Goal: Task Accomplishment & Management: Manage account settings

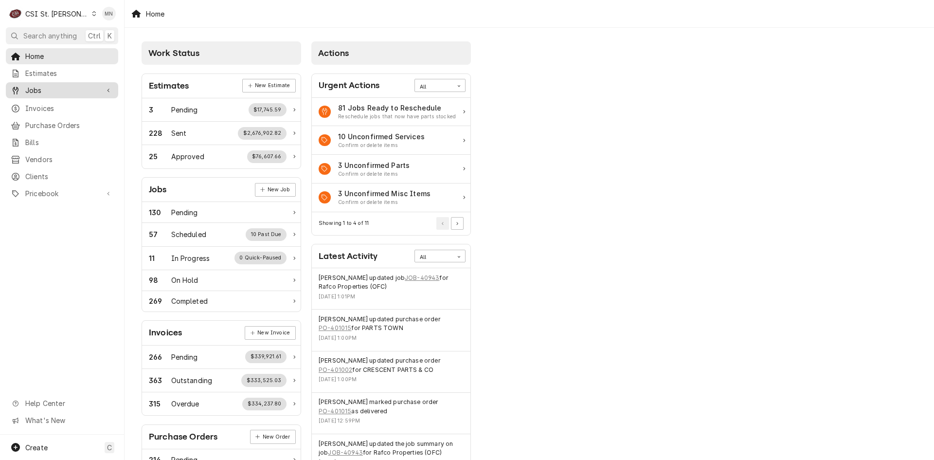
scroll to position [97, 0]
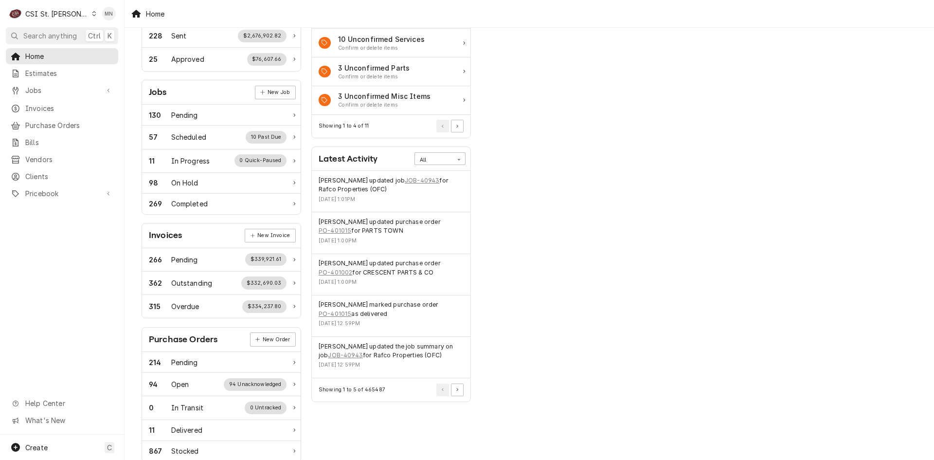
click at [56, 13] on div "CSI St. Louis" at bounding box center [56, 14] width 63 height 10
click at [90, 18] on div "CSI [US_STATE][GEOGRAPHIC_DATA]" at bounding box center [149, 19] width 128 height 10
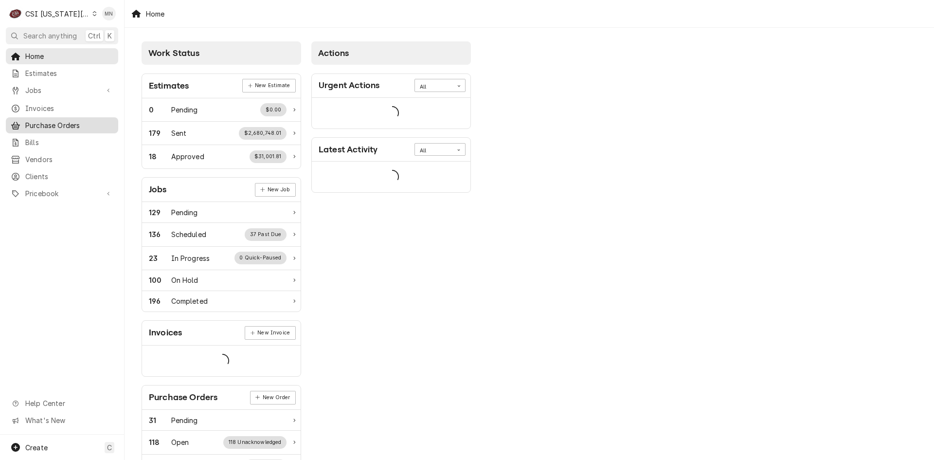
click at [64, 122] on span "Purchase Orders" at bounding box center [69, 125] width 88 height 10
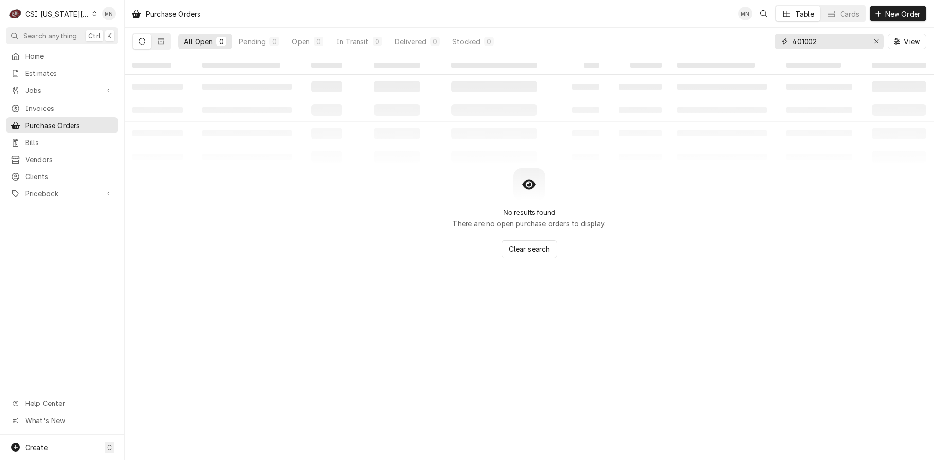
drag, startPoint x: 828, startPoint y: 38, endPoint x: 699, endPoint y: 40, distance: 128.5
click at [706, 39] on div "All Open 0 Pending 0 Open 0 In Transit 0 Delivered 0 Stocked 0 401002 View" at bounding box center [529, 41] width 794 height 27
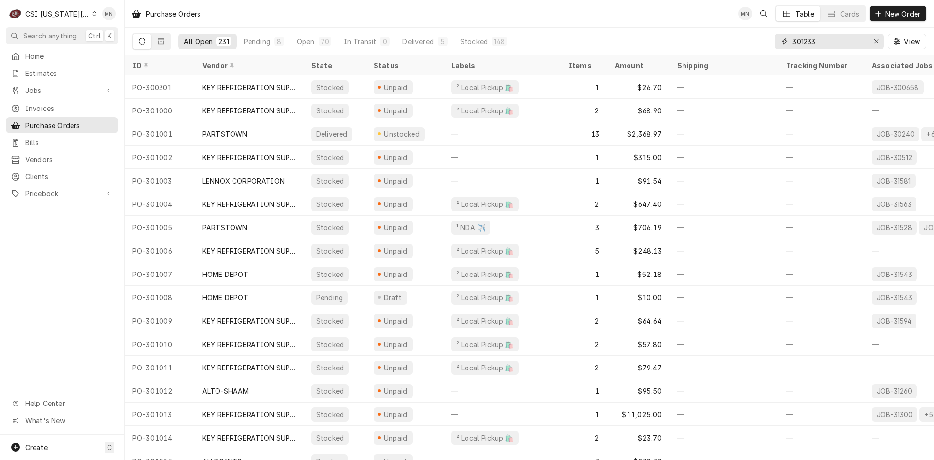
type input "301233"
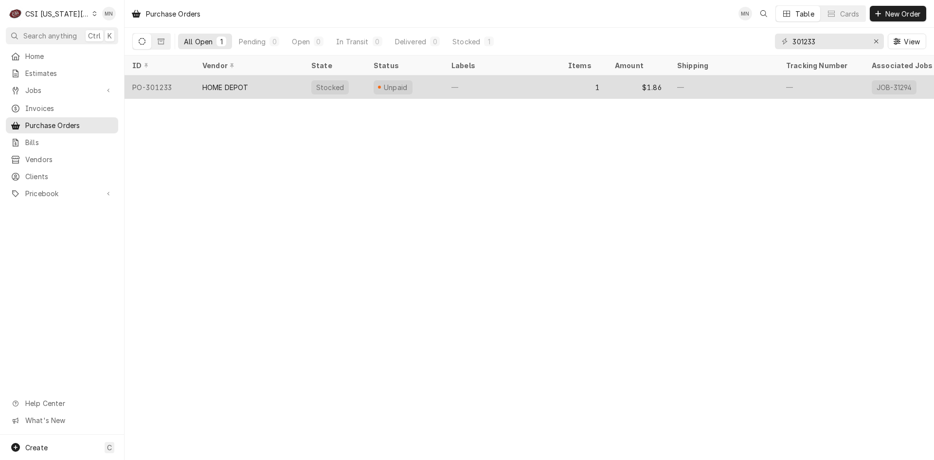
click at [272, 84] on div "HOME DEPOT" at bounding box center [249, 86] width 109 height 23
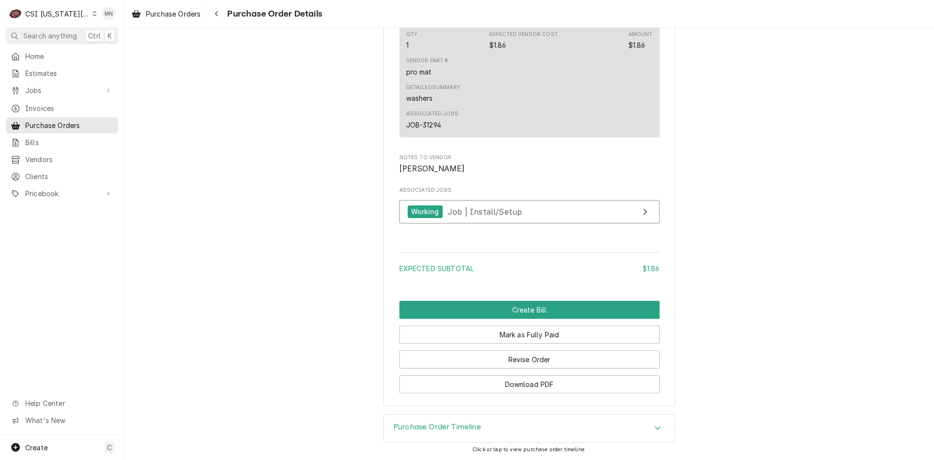
scroll to position [784, 0]
click at [520, 353] on button "Revise Order" at bounding box center [529, 359] width 260 height 18
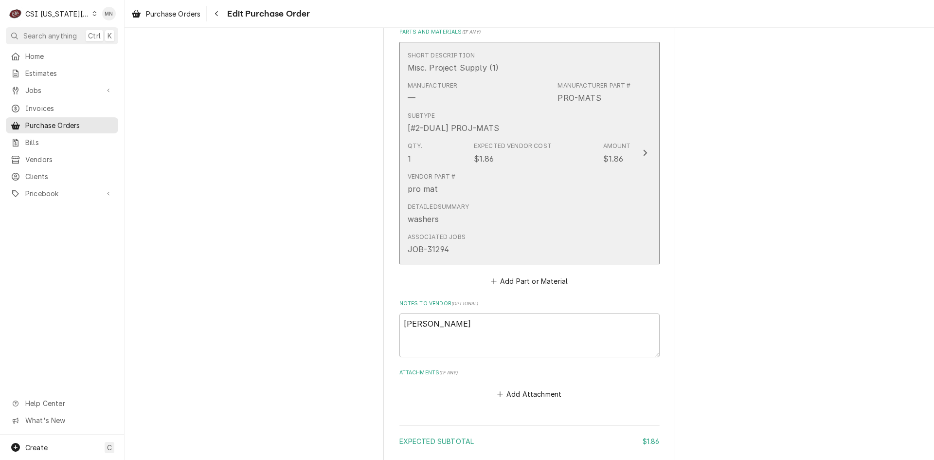
scroll to position [543, 0]
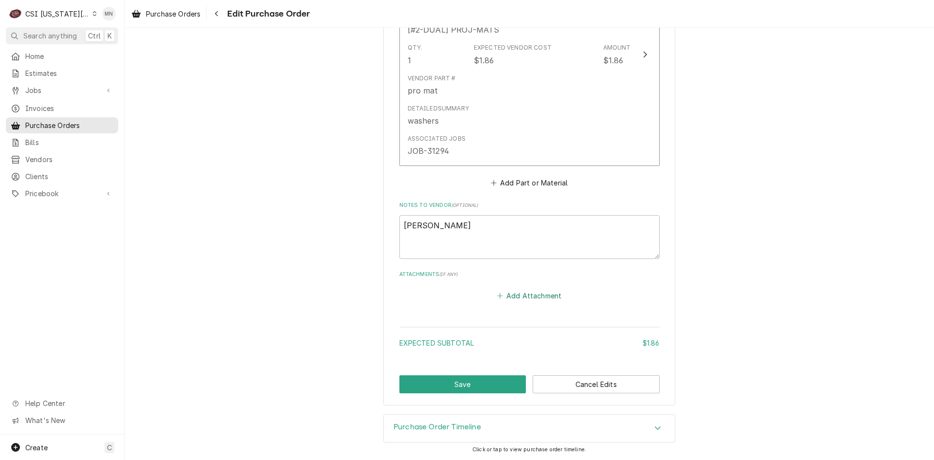
click at [527, 293] on button "Add Attachment" at bounding box center [529, 296] width 68 height 14
type textarea "x"
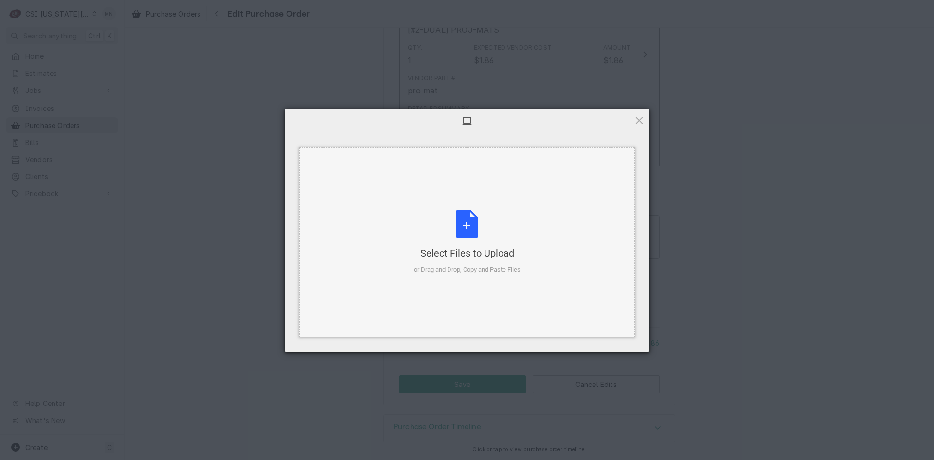
click at [447, 241] on div "Select Files to Upload or Drag and Drop, Copy and Paste Files" at bounding box center [467, 242] width 107 height 65
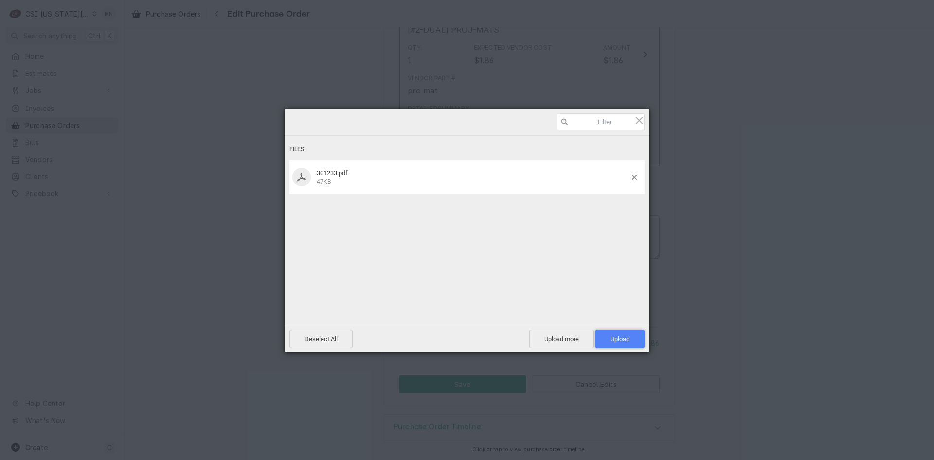
click at [627, 338] on span "Upload 1" at bounding box center [620, 338] width 19 height 7
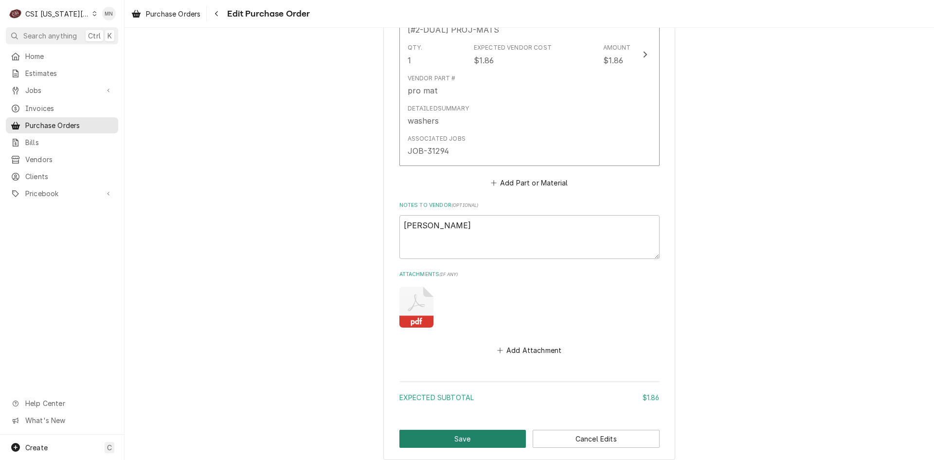
click at [467, 436] on button "Save" at bounding box center [462, 439] width 127 height 18
type textarea "x"
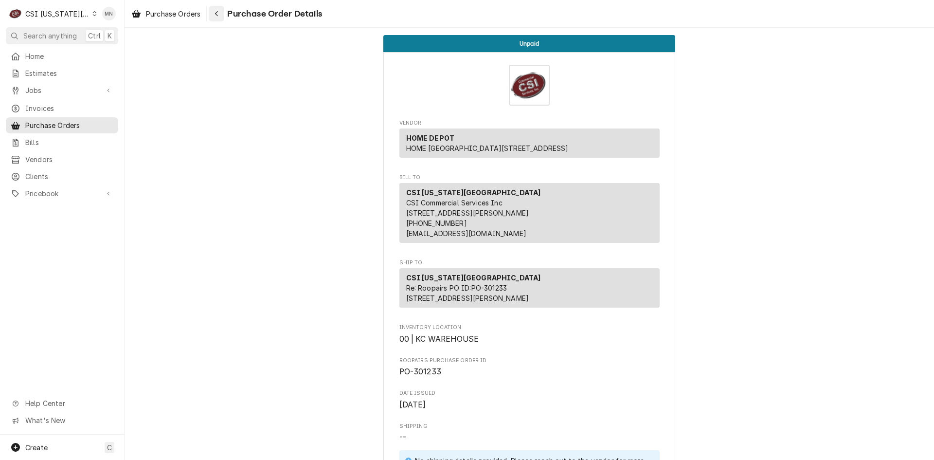
click at [220, 17] on div "Navigate back" at bounding box center [217, 14] width 10 height 10
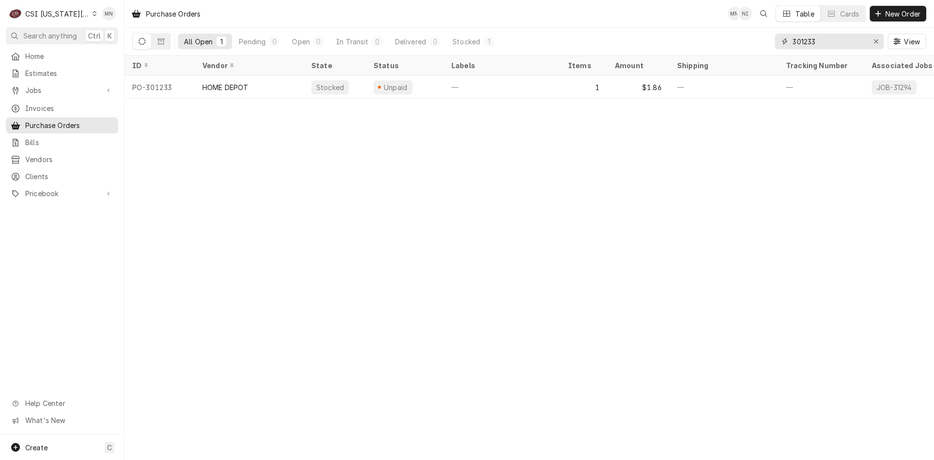
click at [821, 44] on input "301233" at bounding box center [829, 42] width 73 height 16
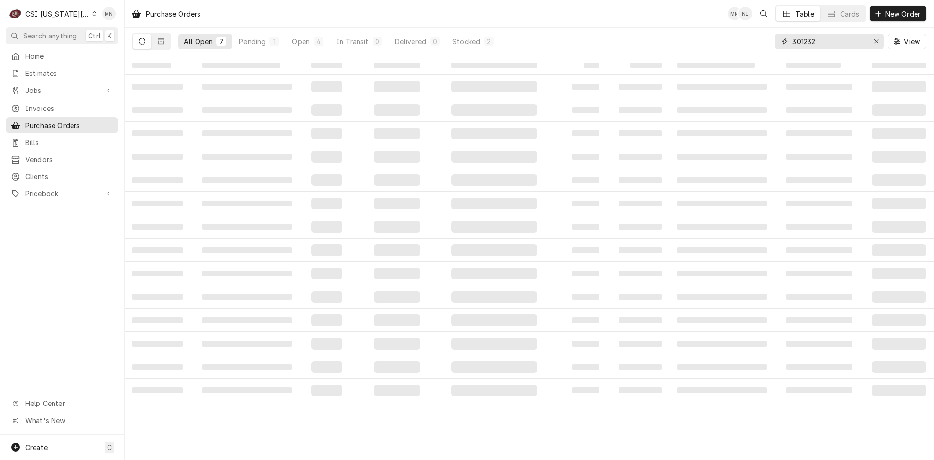
type input "301232"
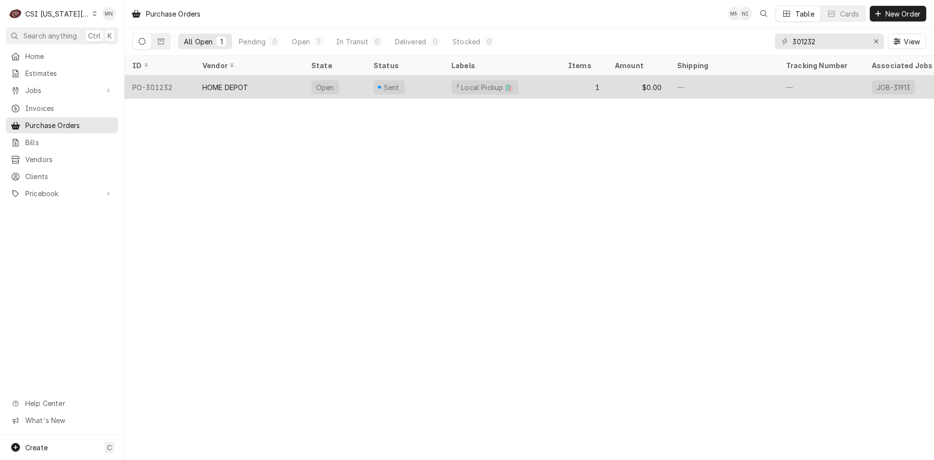
click at [234, 84] on div "HOME DEPOT" at bounding box center [225, 87] width 46 height 10
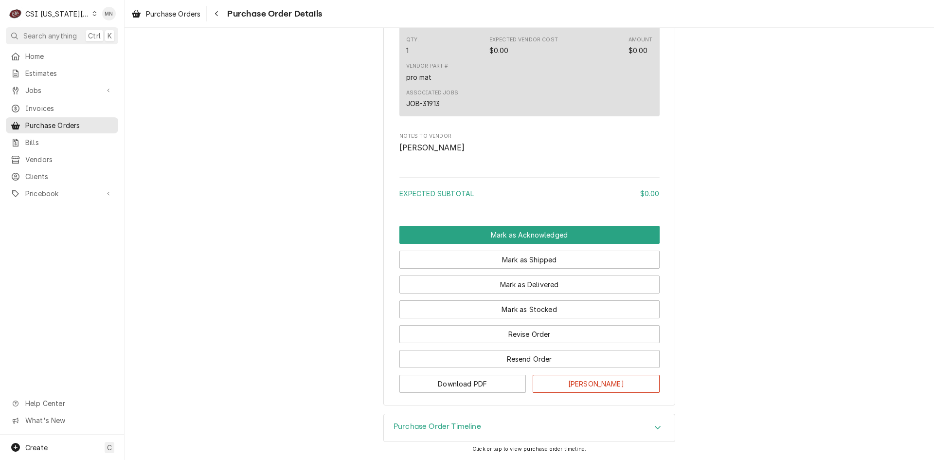
scroll to position [691, 0]
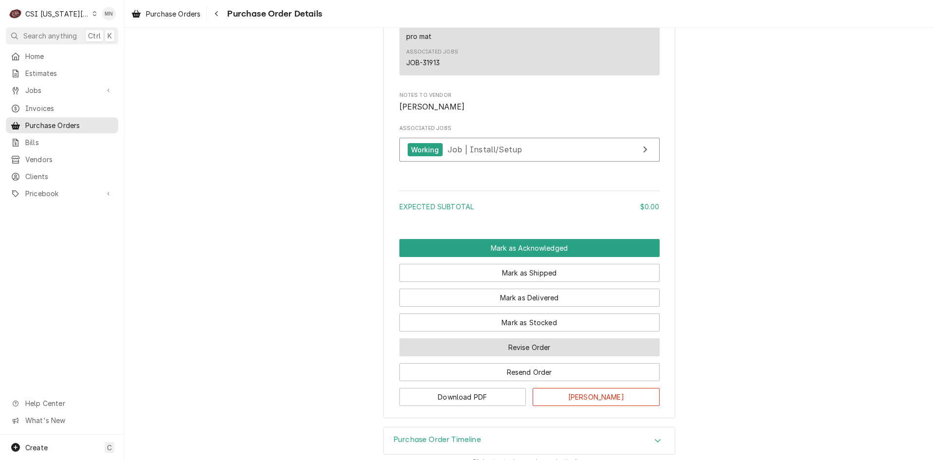
click at [528, 356] on button "Revise Order" at bounding box center [529, 347] width 260 height 18
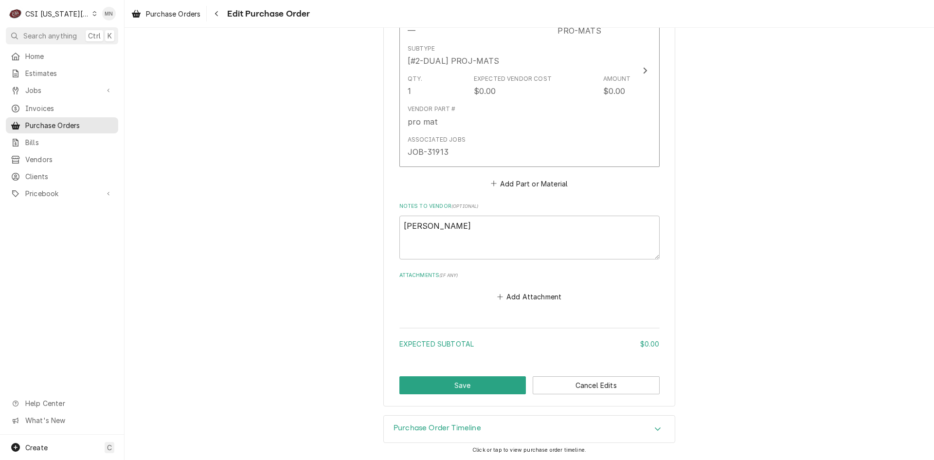
scroll to position [490, 0]
click at [526, 299] on button "Add Attachment" at bounding box center [529, 296] width 68 height 14
type textarea "x"
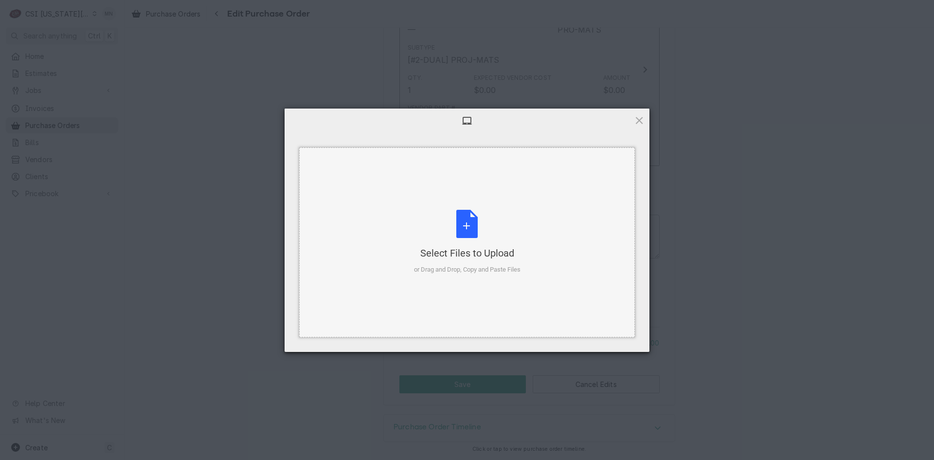
click at [471, 247] on div "Select Files to Upload" at bounding box center [467, 253] width 107 height 14
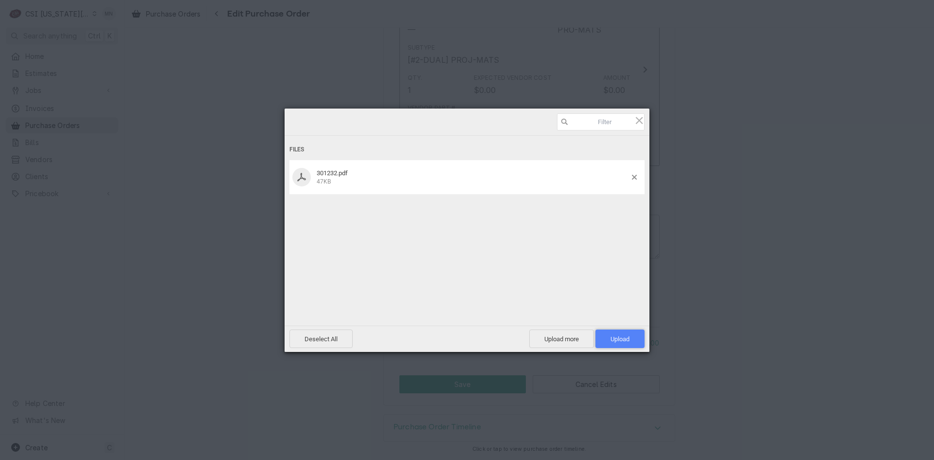
click at [619, 336] on span "Upload 1" at bounding box center [620, 338] width 19 height 7
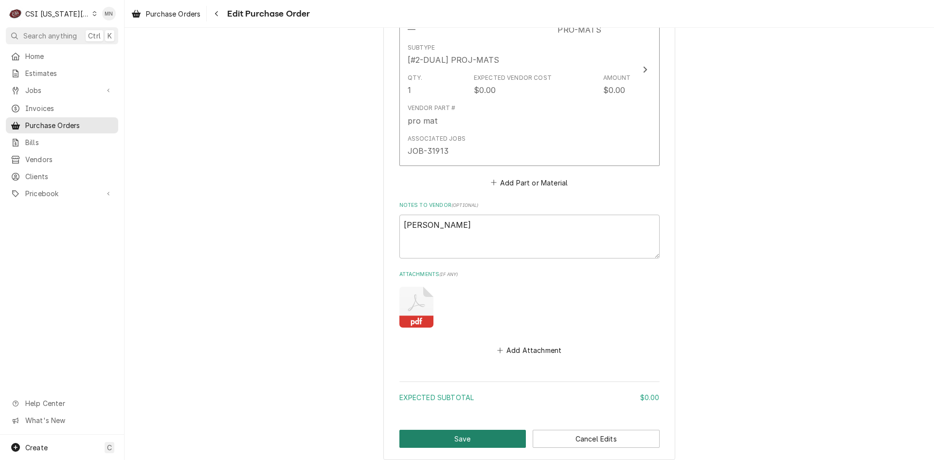
click at [465, 435] on button "Save" at bounding box center [462, 439] width 127 height 18
type textarea "x"
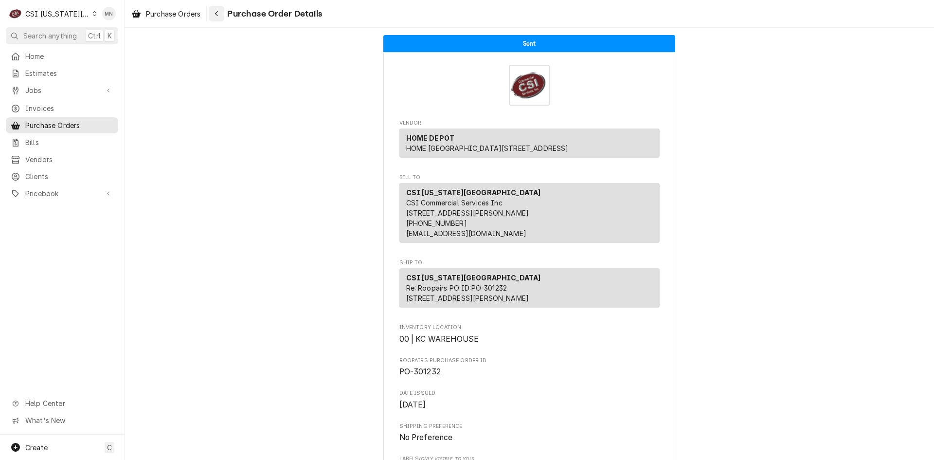
click at [216, 15] on icon "Navigate back" at bounding box center [217, 13] width 4 height 7
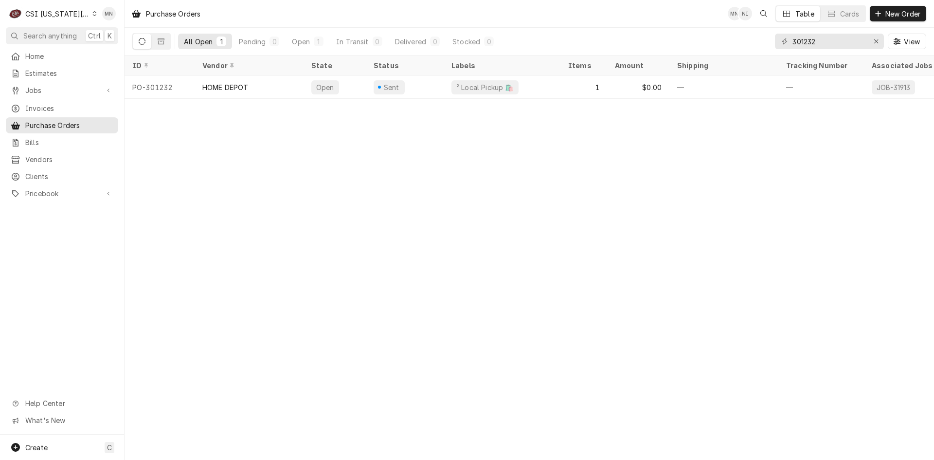
click at [63, 14] on div "CSI Kansas City" at bounding box center [57, 14] width 64 height 10
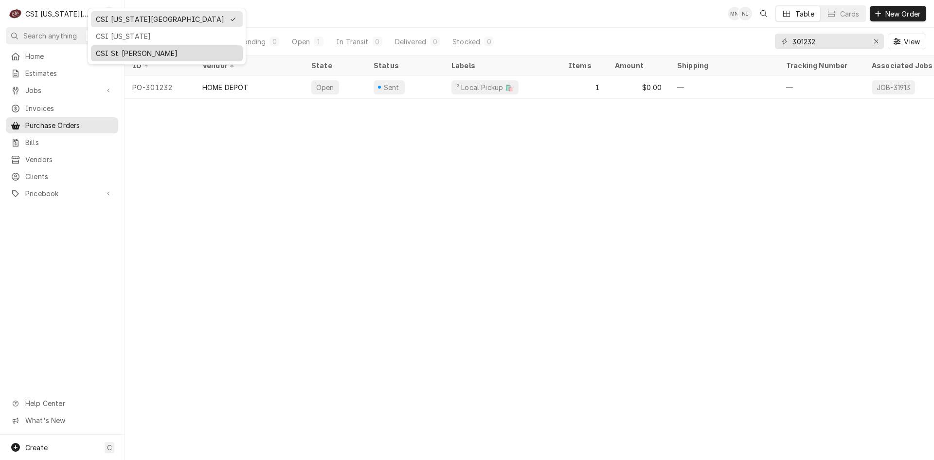
click at [97, 48] on div "CSI St. [PERSON_NAME]" at bounding box center [167, 53] width 142 height 10
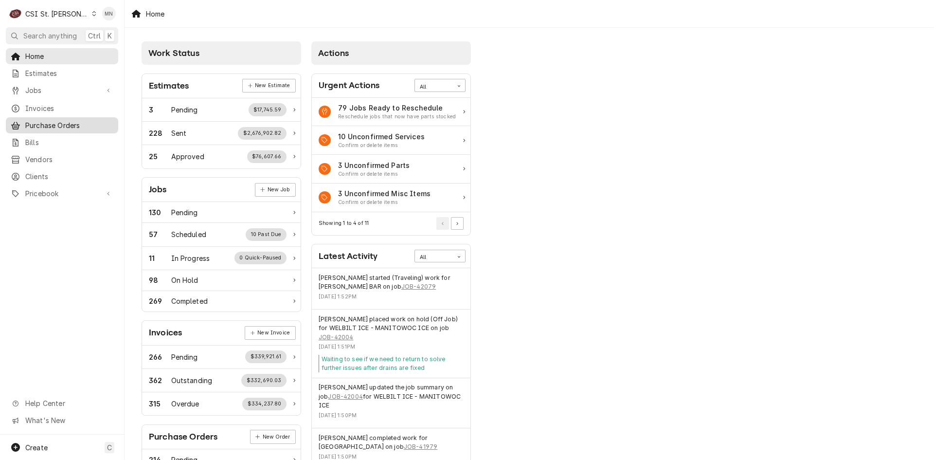
click at [58, 123] on span "Purchase Orders" at bounding box center [69, 125] width 88 height 10
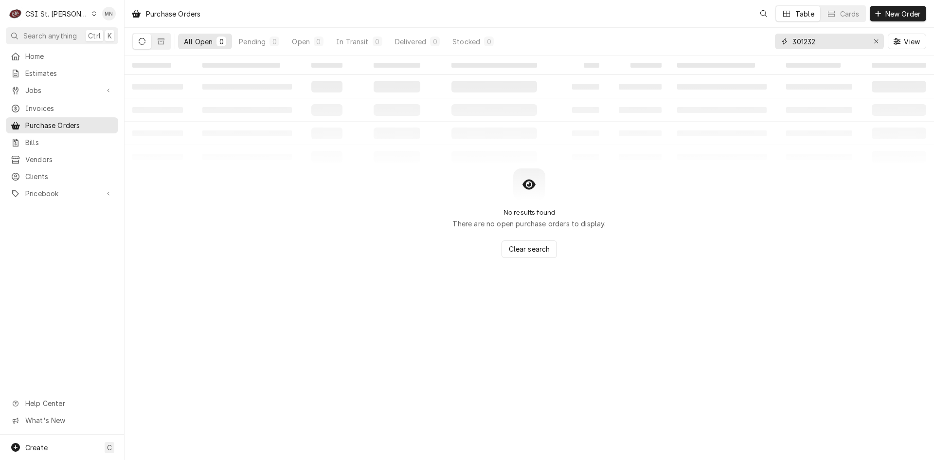
drag, startPoint x: 827, startPoint y: 40, endPoint x: 673, endPoint y: 39, distance: 154.2
click at [673, 39] on div "All Open 0 Pending 0 Open 0 In Transit 0 Delivered 0 Stocked 0 301232 View" at bounding box center [529, 41] width 794 height 27
type input "401031"
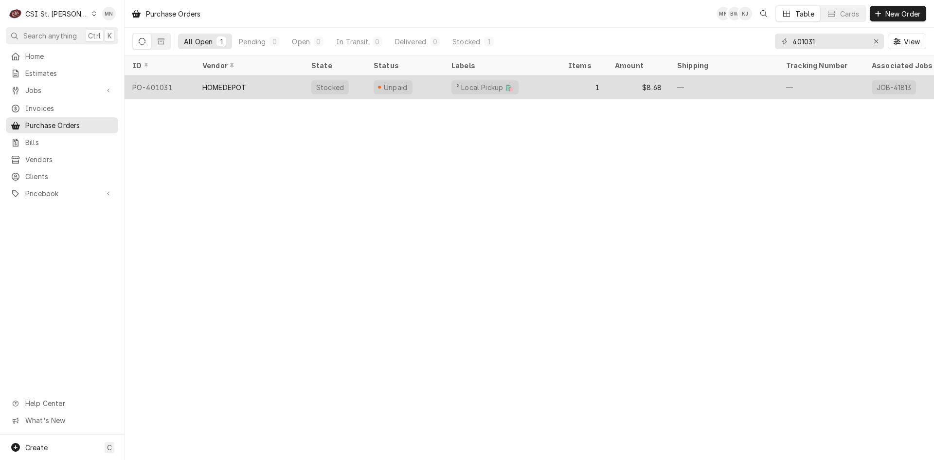
click at [249, 86] on div "HOMEDEPOT" at bounding box center [249, 86] width 109 height 23
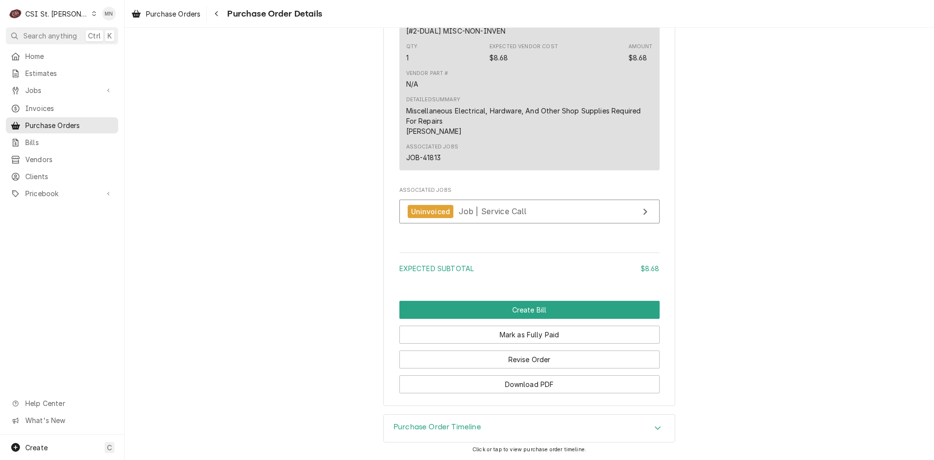
scroll to position [807, 0]
click at [512, 357] on button "Revise Order" at bounding box center [529, 359] width 260 height 18
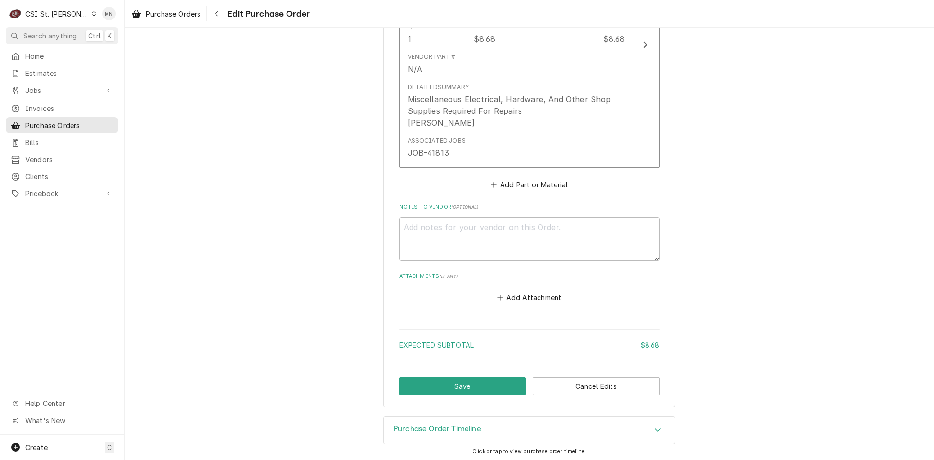
scroll to position [566, 0]
click at [531, 291] on button "Add Attachment" at bounding box center [529, 296] width 68 height 14
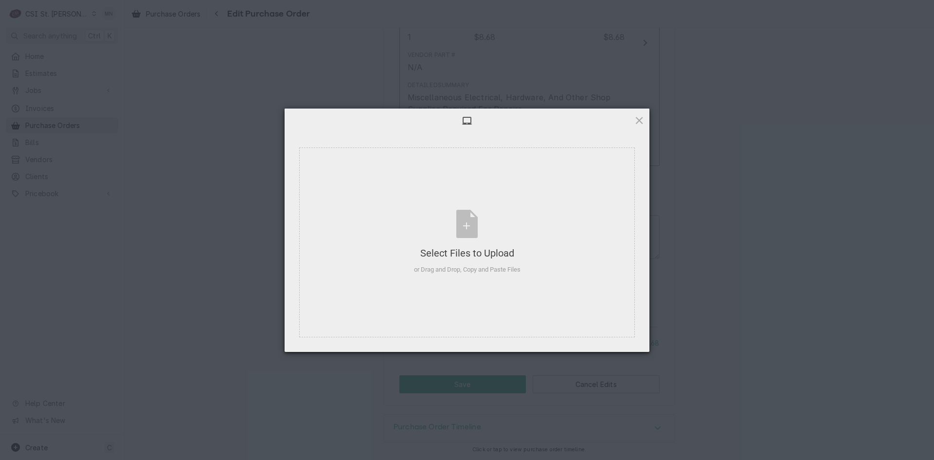
type textarea "x"
click at [457, 237] on div "Select Files to Upload or Drag and Drop, Copy and Paste Files" at bounding box center [467, 242] width 107 height 65
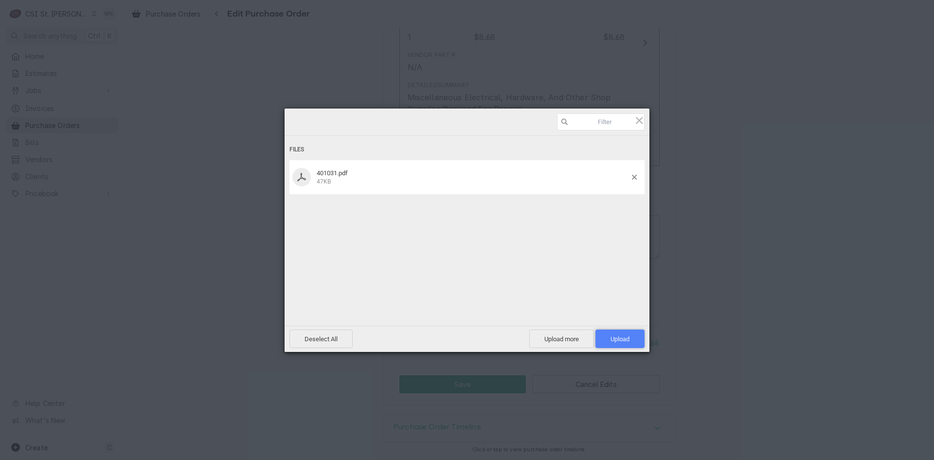
click at [621, 335] on span "Upload 1" at bounding box center [620, 338] width 19 height 7
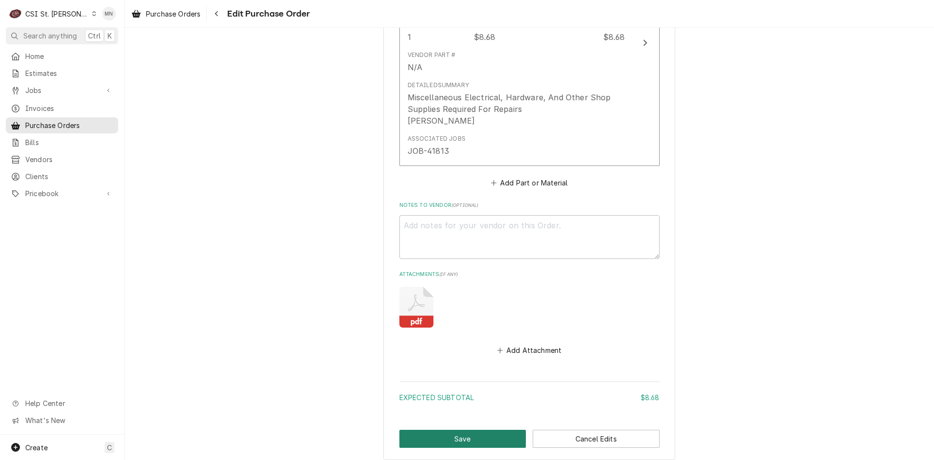
click at [472, 433] on button "Save" at bounding box center [462, 439] width 127 height 18
type textarea "x"
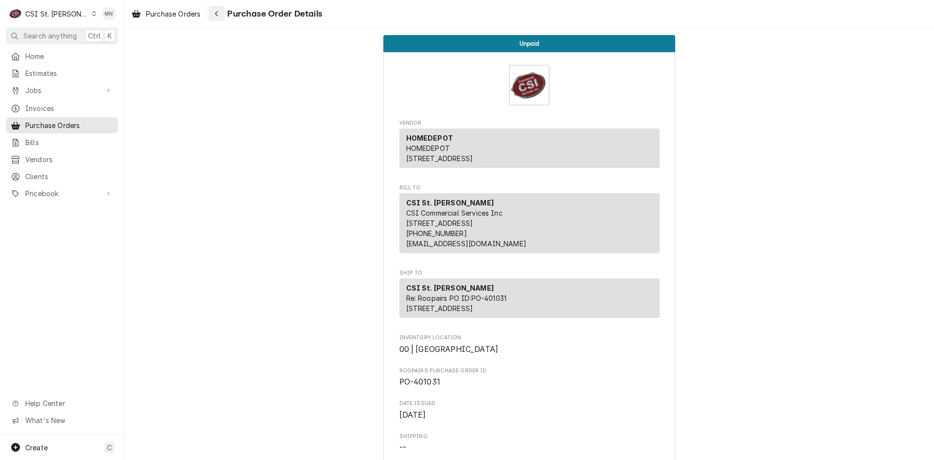
click at [218, 12] on icon "Navigate back" at bounding box center [216, 13] width 3 height 5
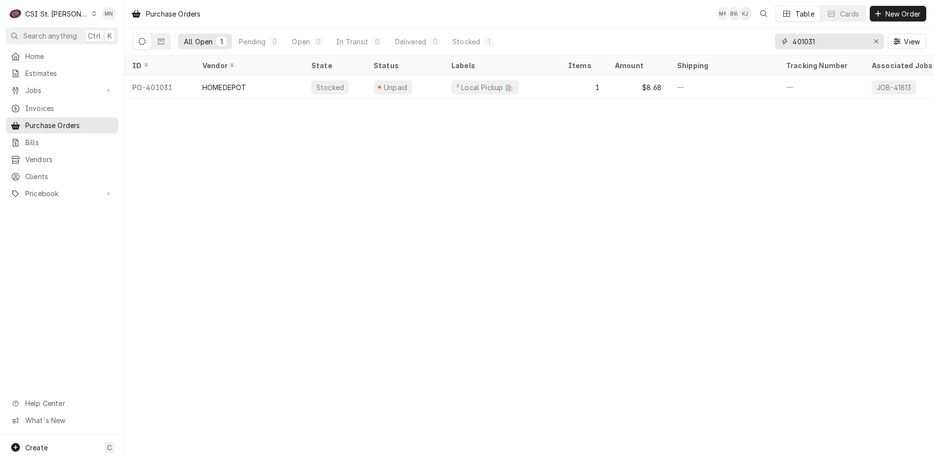
click at [830, 42] on input "401031" at bounding box center [829, 42] width 73 height 16
type input "401034"
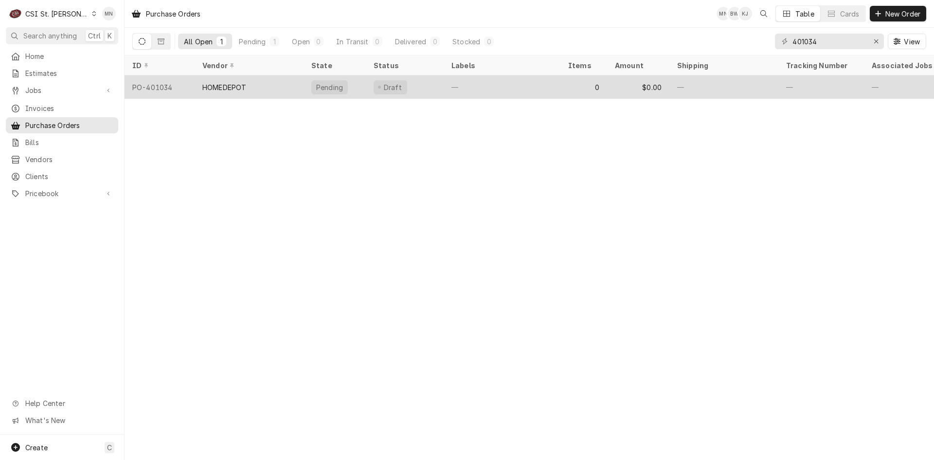
click at [272, 82] on div "HOMEDEPOT" at bounding box center [249, 86] width 109 height 23
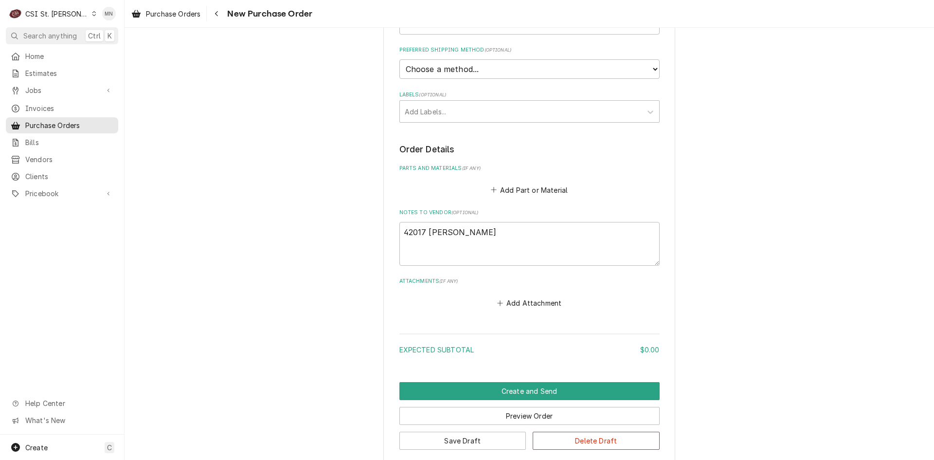
scroll to position [343, 0]
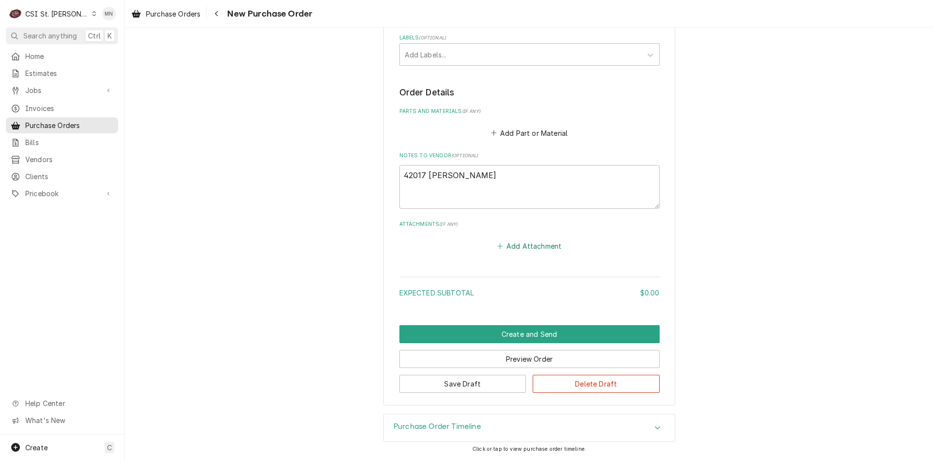
click at [520, 244] on button "Add Attachment" at bounding box center [529, 246] width 68 height 14
type textarea "x"
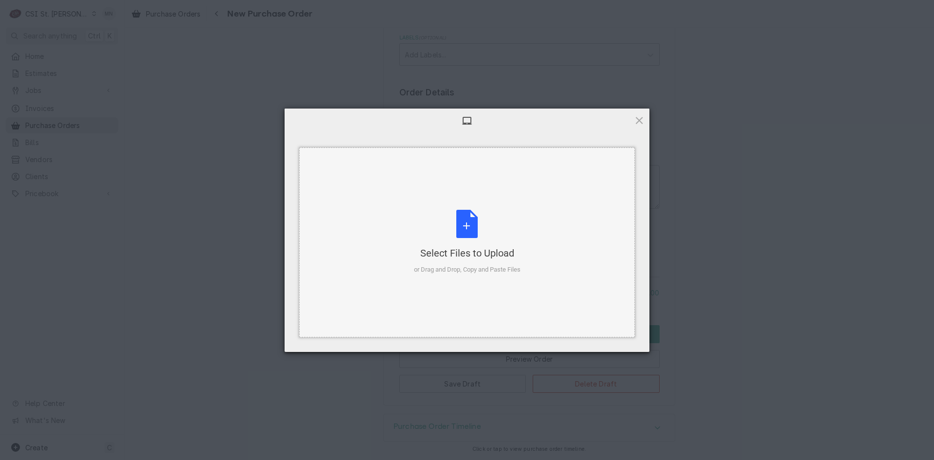
click at [465, 236] on div "Select Files to Upload or Drag and Drop, Copy and Paste Files" at bounding box center [467, 242] width 107 height 65
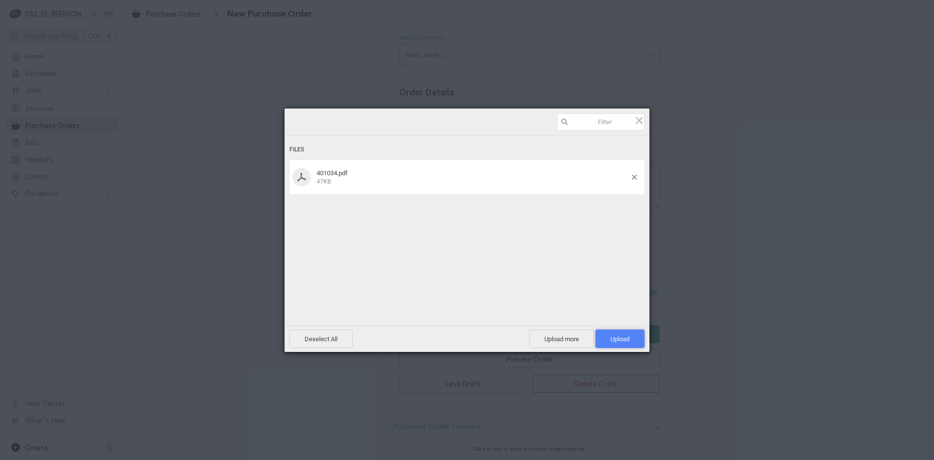
click at [628, 341] on span "Upload 1" at bounding box center [620, 338] width 19 height 7
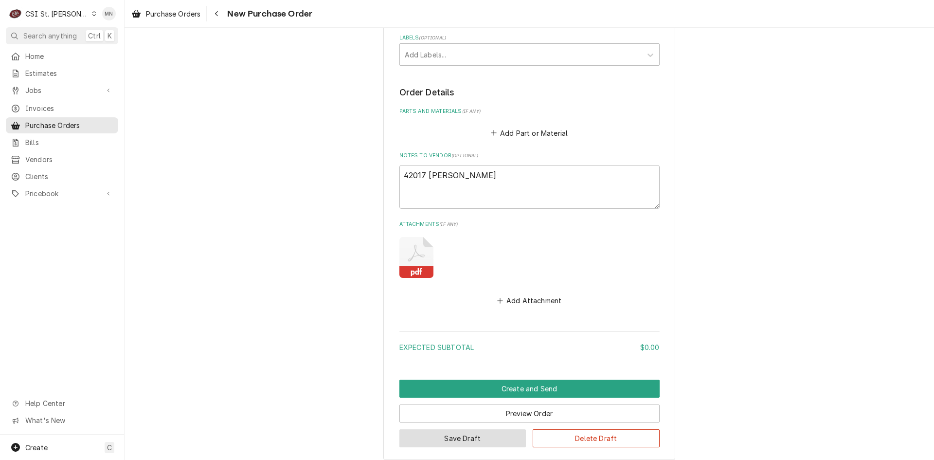
click at [483, 432] on button "Save Draft" at bounding box center [462, 438] width 127 height 18
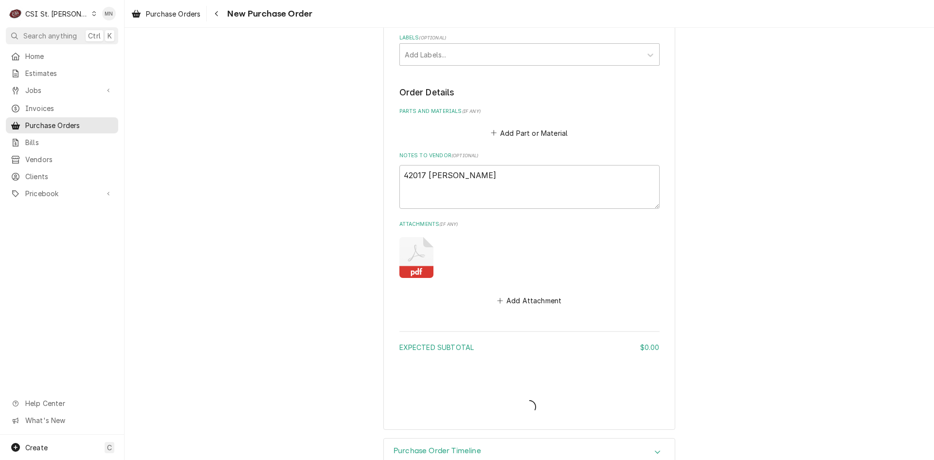
type textarea "x"
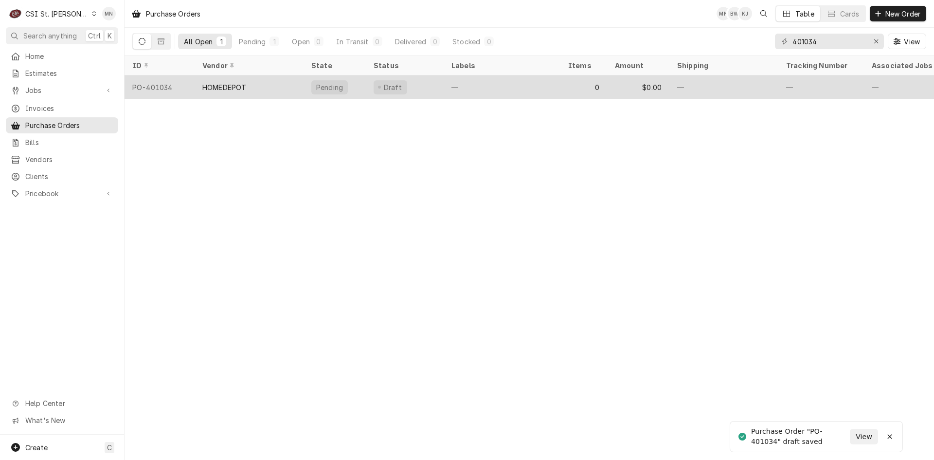
click at [293, 85] on div "HOMEDEPOT" at bounding box center [249, 86] width 109 height 23
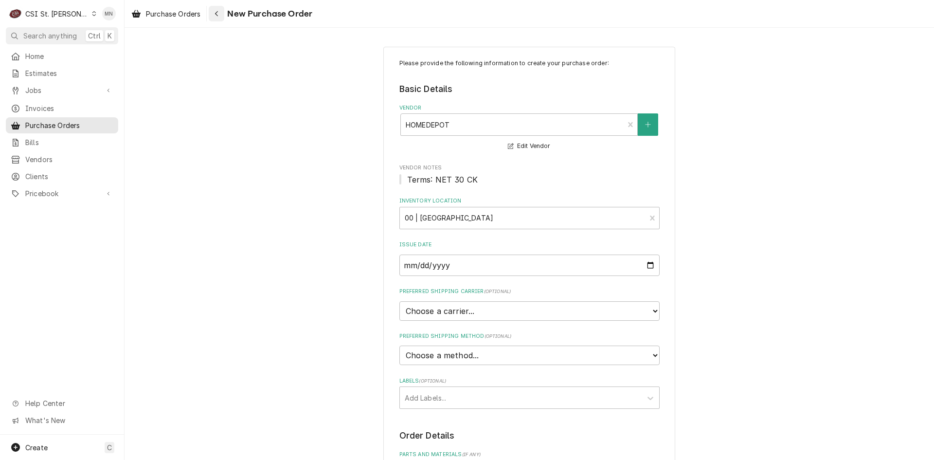
click at [221, 17] on div "Navigate back" at bounding box center [217, 14] width 10 height 10
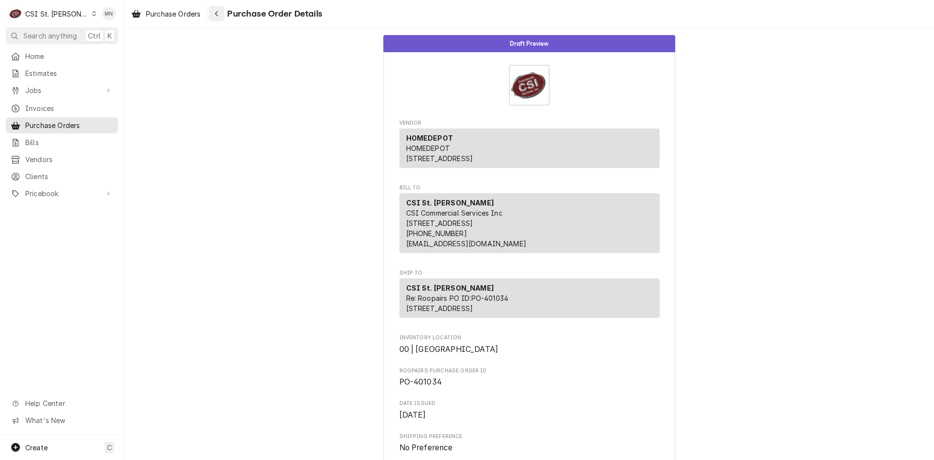
click at [216, 13] on icon "Navigate back" at bounding box center [217, 13] width 4 height 7
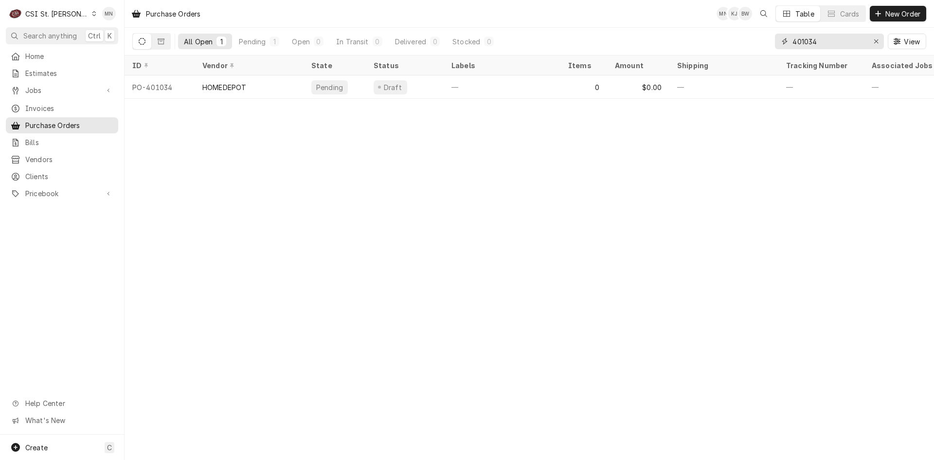
drag, startPoint x: 835, startPoint y: 42, endPoint x: 758, endPoint y: 42, distance: 77.4
click at [758, 42] on div "All Open 1 Pending 1 Open 0 In Transit 0 Delivered 0 Stocked 0 401034 View" at bounding box center [529, 41] width 794 height 27
type input "400238"
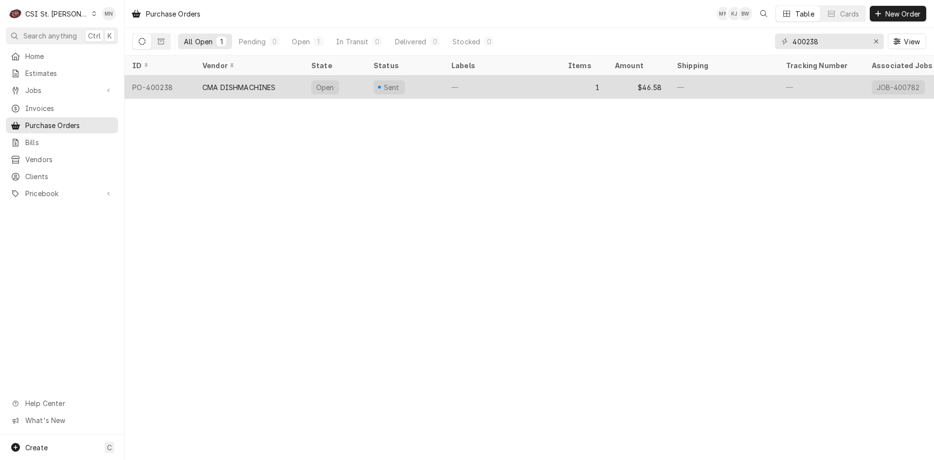
click at [255, 83] on div "CMA DISHMACHINES" at bounding box center [238, 87] width 73 height 10
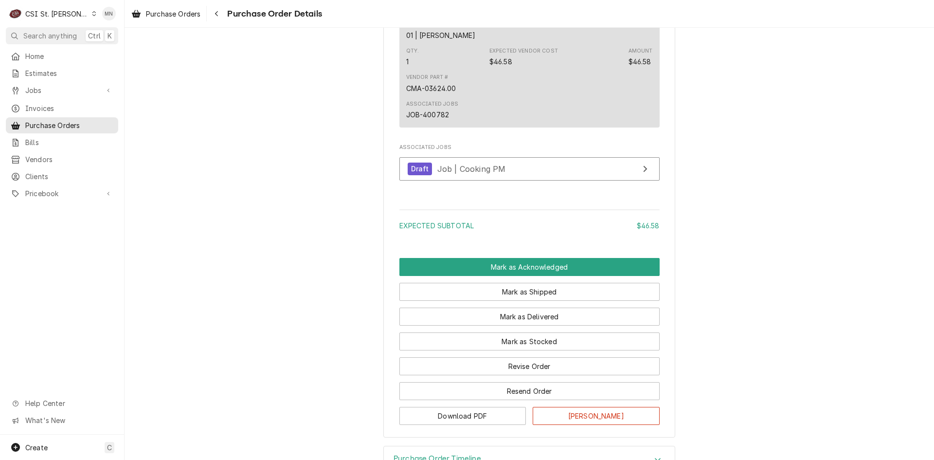
scroll to position [713, 0]
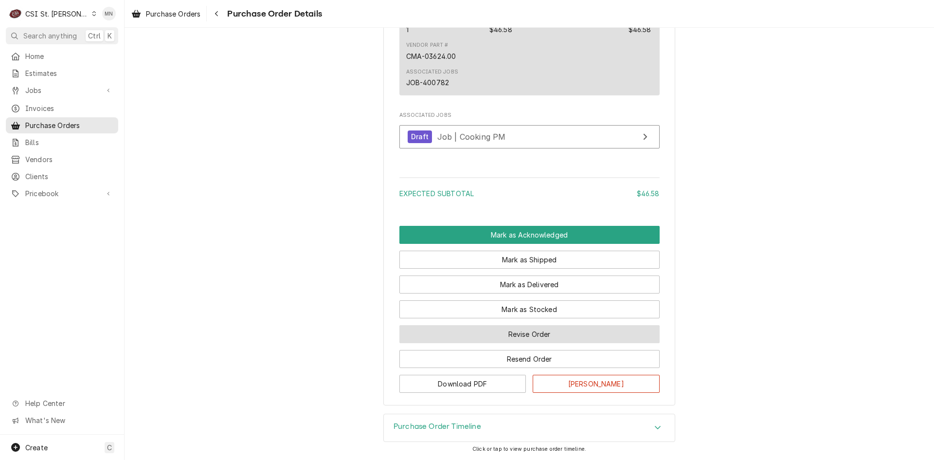
click at [515, 340] on button "Revise Order" at bounding box center [529, 334] width 260 height 18
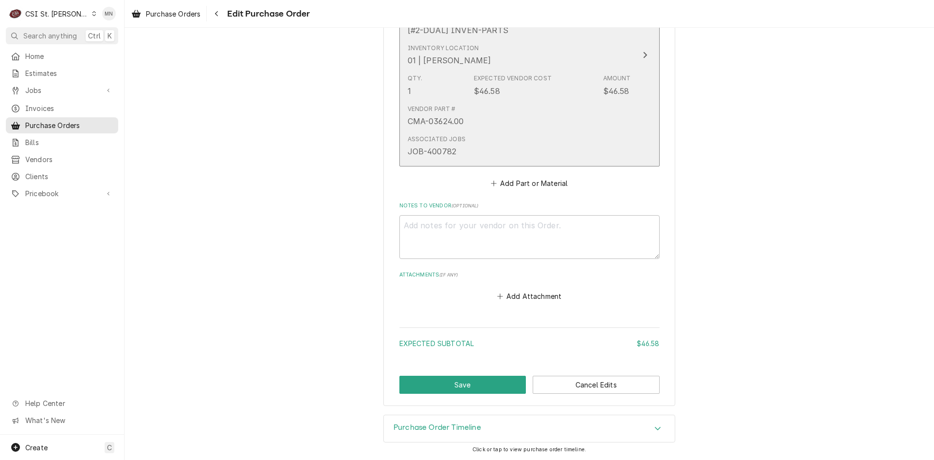
scroll to position [532, 0]
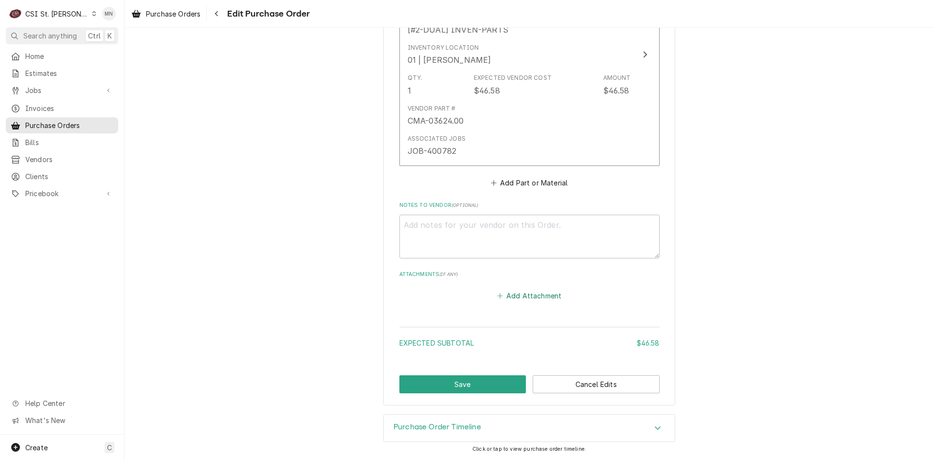
click at [506, 295] on button "Add Attachment" at bounding box center [529, 296] width 68 height 14
type textarea "x"
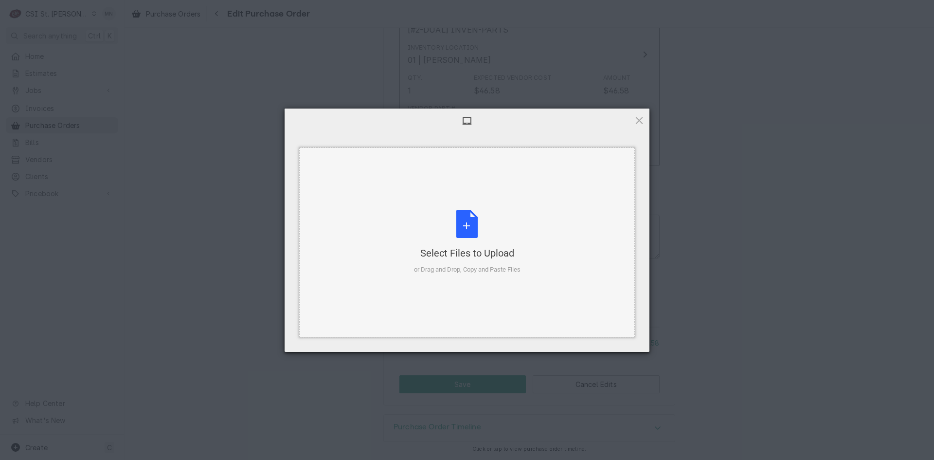
click at [461, 241] on div "Select Files to Upload or Drag and Drop, Copy and Paste Files" at bounding box center [467, 242] width 107 height 65
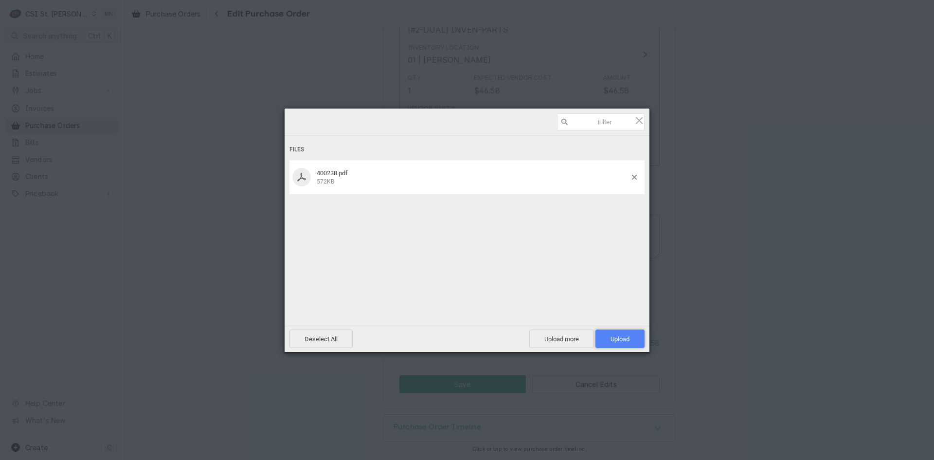
click at [619, 337] on span "Upload 1" at bounding box center [620, 338] width 19 height 7
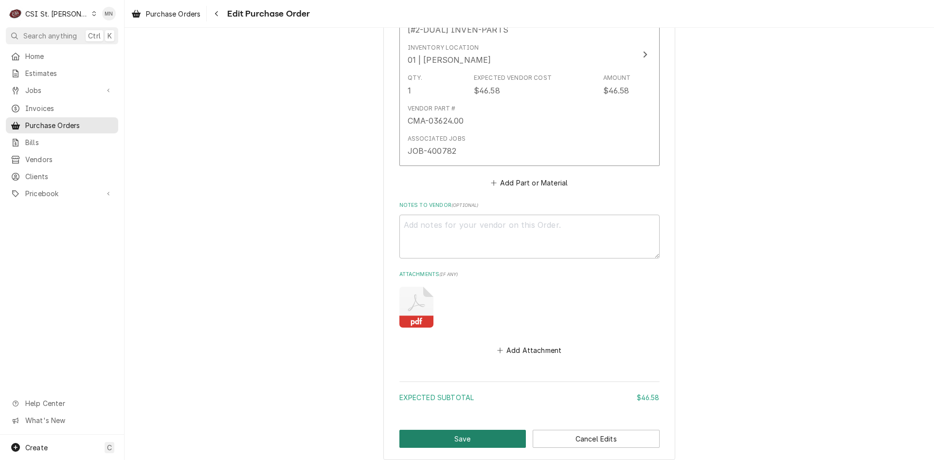
click at [443, 434] on button "Save" at bounding box center [462, 439] width 127 height 18
type textarea "x"
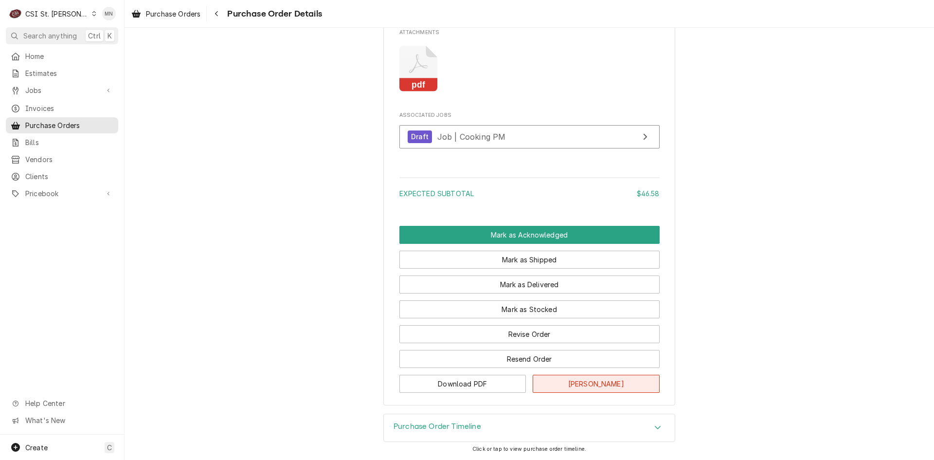
scroll to position [795, 0]
click at [216, 12] on icon "Navigate back" at bounding box center [217, 13] width 4 height 7
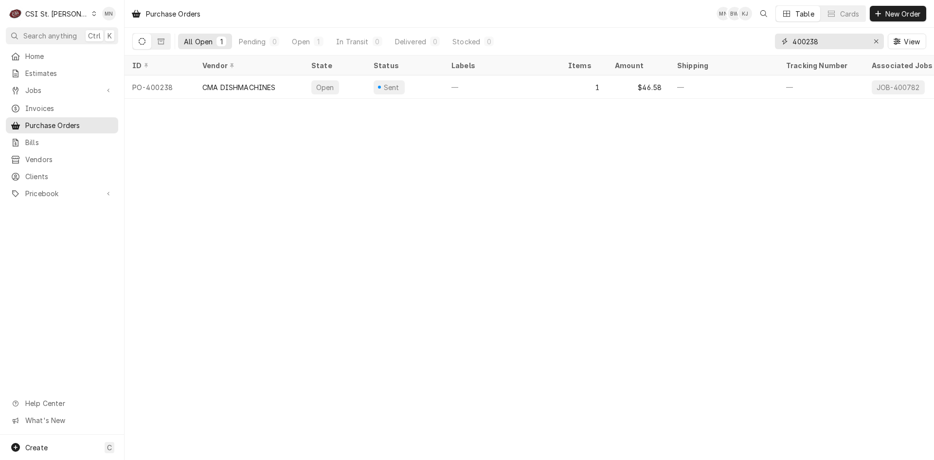
drag, startPoint x: 842, startPoint y: 34, endPoint x: 763, endPoint y: 34, distance: 79.3
click at [764, 34] on div "All Open 1 Pending 0 Open 1 In Transit 0 Delivered 0 Stocked 0 400238 View" at bounding box center [529, 41] width 794 height 27
type input "401034"
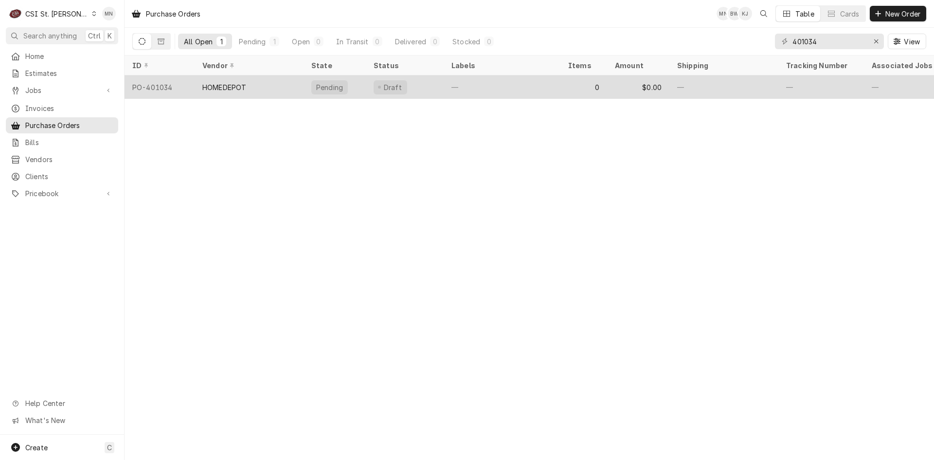
click at [273, 90] on div "HOMEDEPOT" at bounding box center [249, 86] width 109 height 23
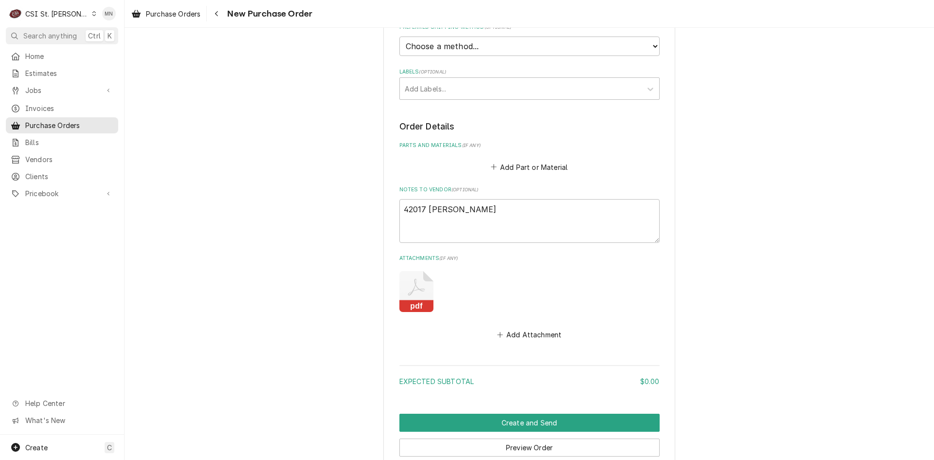
scroll to position [397, 0]
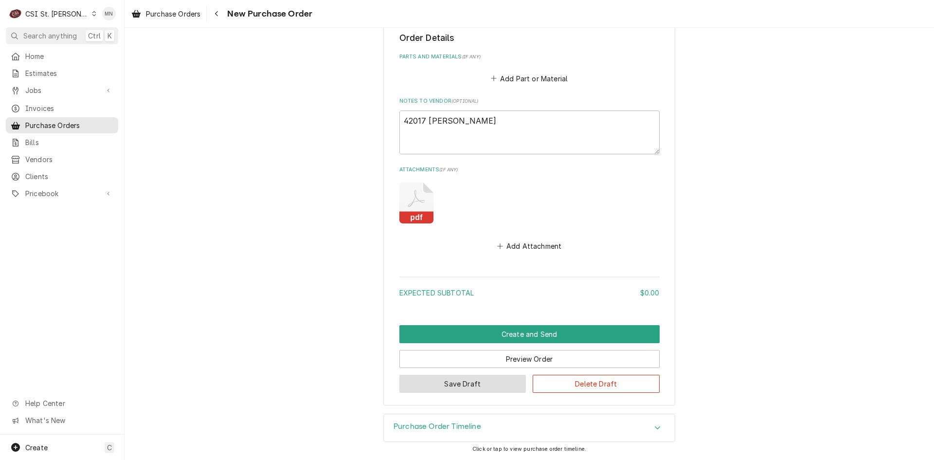
click at [452, 378] on button "Save Draft" at bounding box center [462, 384] width 127 height 18
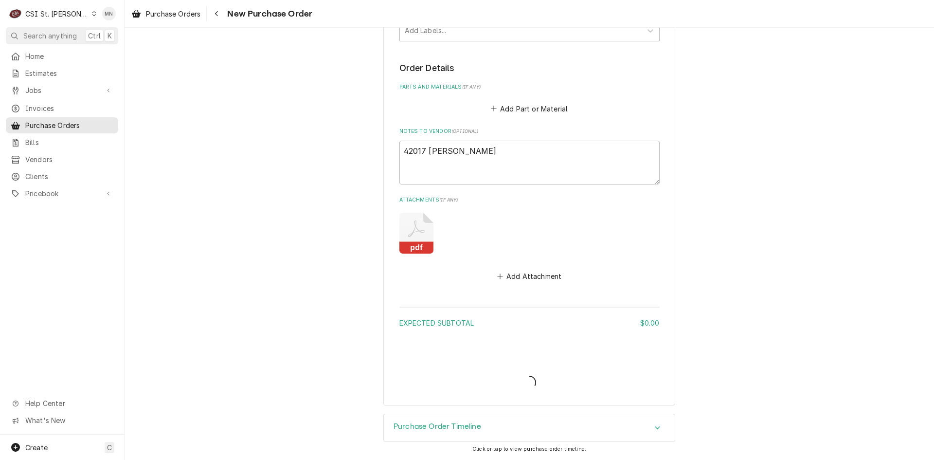
scroll to position [367, 0]
type textarea "x"
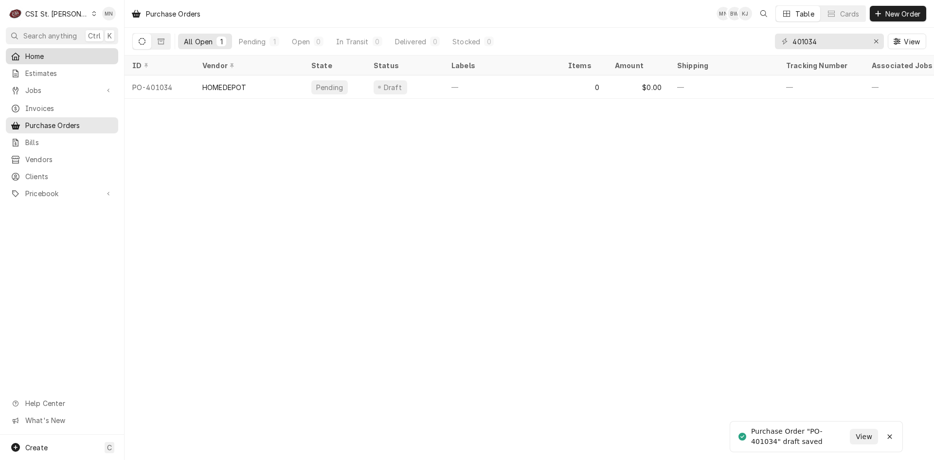
click at [26, 51] on span "Home" at bounding box center [69, 56] width 88 height 10
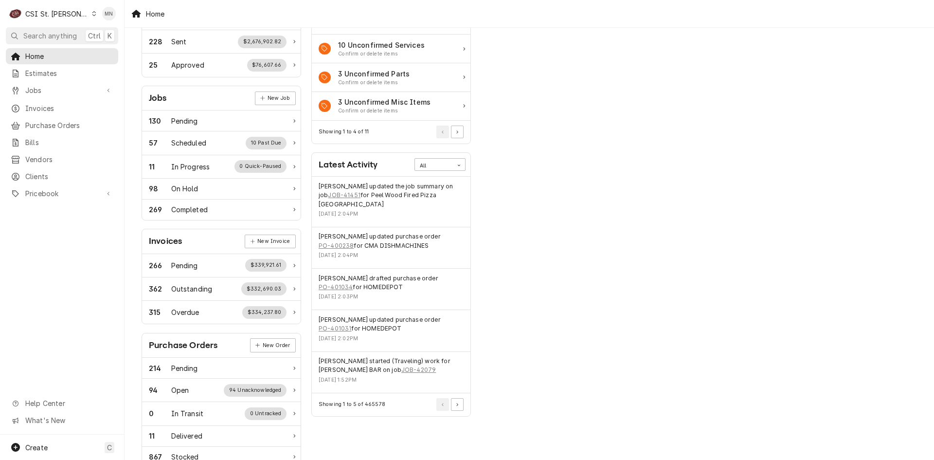
scroll to position [97, 0]
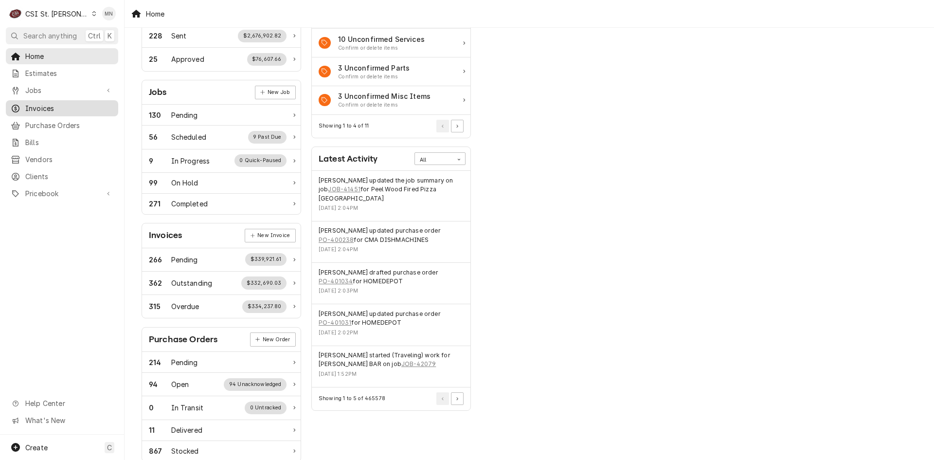
click at [37, 103] on span "Invoices" at bounding box center [69, 108] width 88 height 10
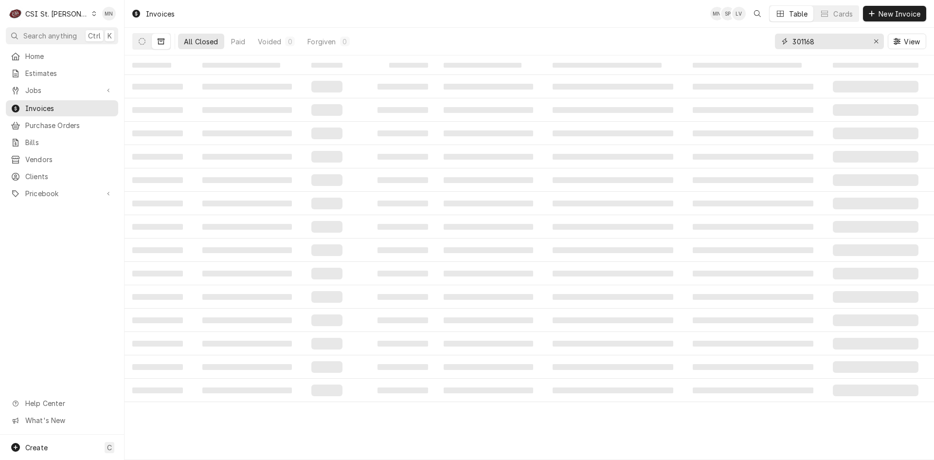
drag, startPoint x: 818, startPoint y: 44, endPoint x: 688, endPoint y: 44, distance: 129.9
click at [702, 44] on div "All Closed Paid Voided 0 Forgiven 0 301168 View" at bounding box center [529, 41] width 794 height 27
type input "403034"
click at [142, 45] on button "Dynamic Content Wrapper" at bounding box center [142, 42] width 18 height 16
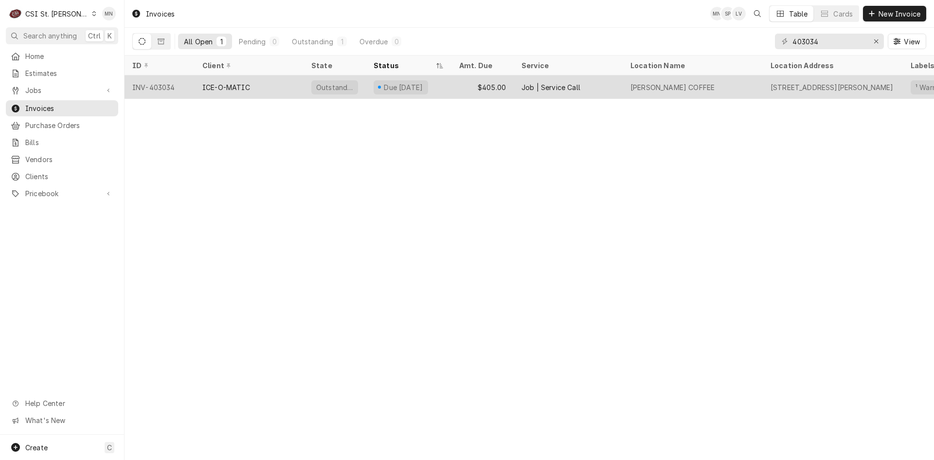
click at [169, 90] on div "INV-403034" at bounding box center [160, 86] width 70 height 23
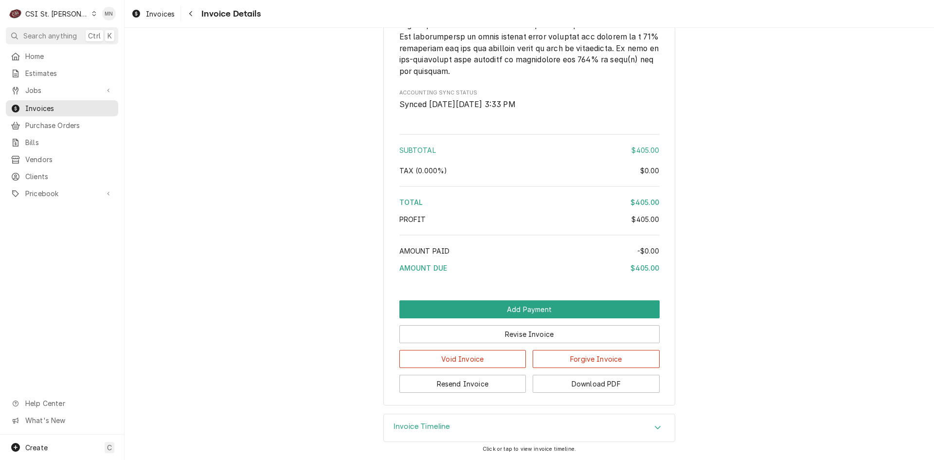
scroll to position [1556, 0]
click at [592, 387] on button "Download PDF" at bounding box center [596, 384] width 127 height 18
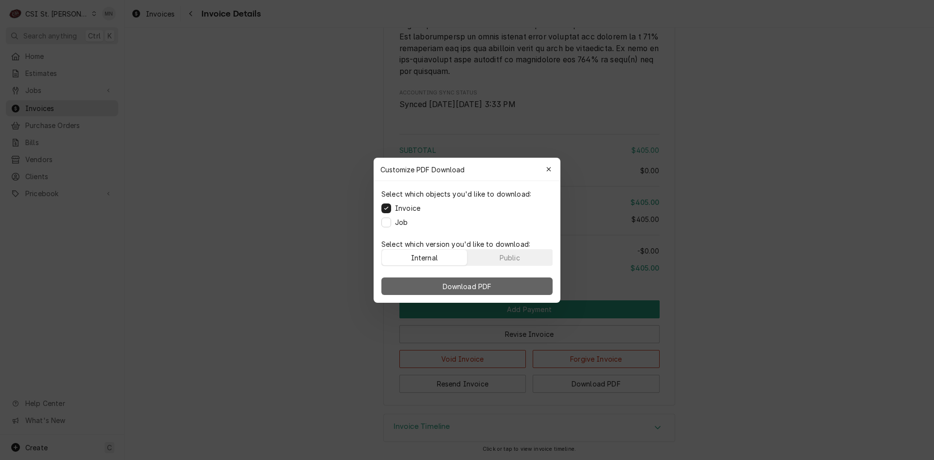
click at [464, 281] on span "Download PDF" at bounding box center [467, 286] width 53 height 10
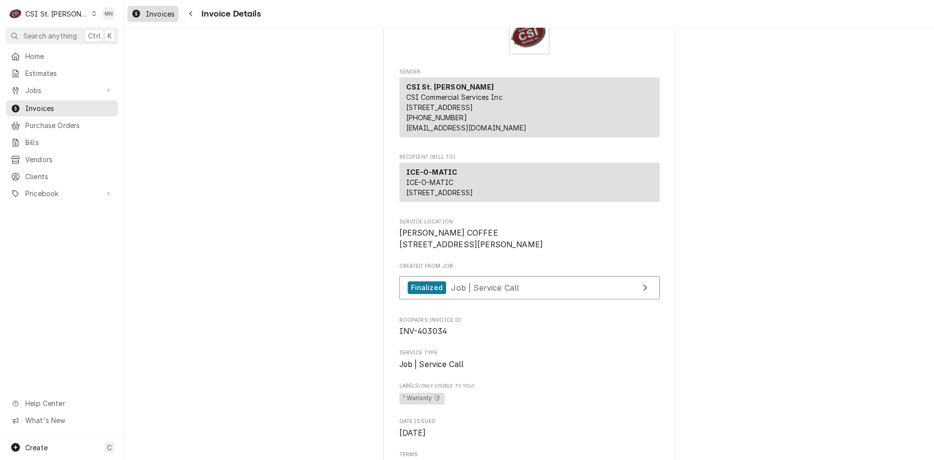
scroll to position [48, 0]
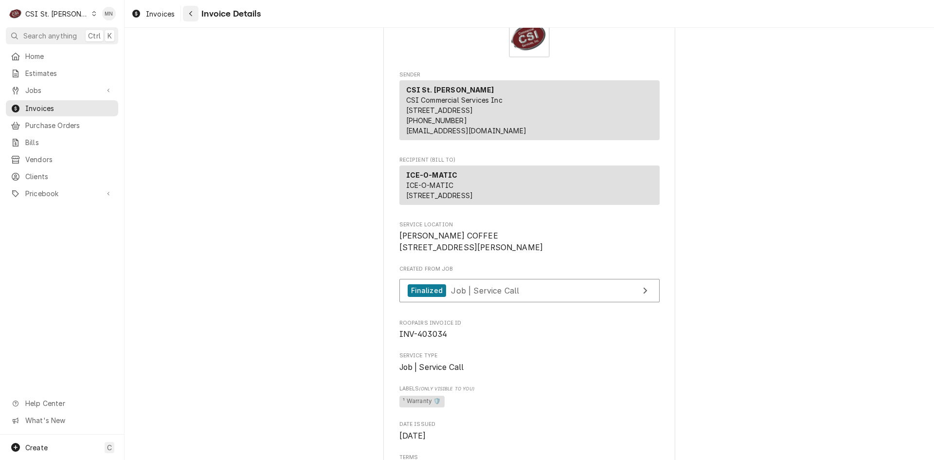
click at [188, 15] on div "Navigate back" at bounding box center [191, 14] width 10 height 10
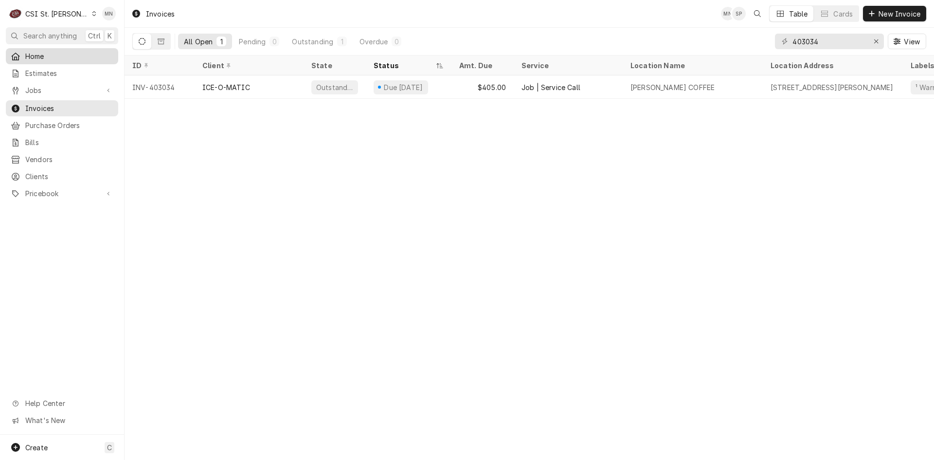
click at [31, 56] on span "Home" at bounding box center [69, 56] width 88 height 10
